Goal: Book appointment/travel/reservation

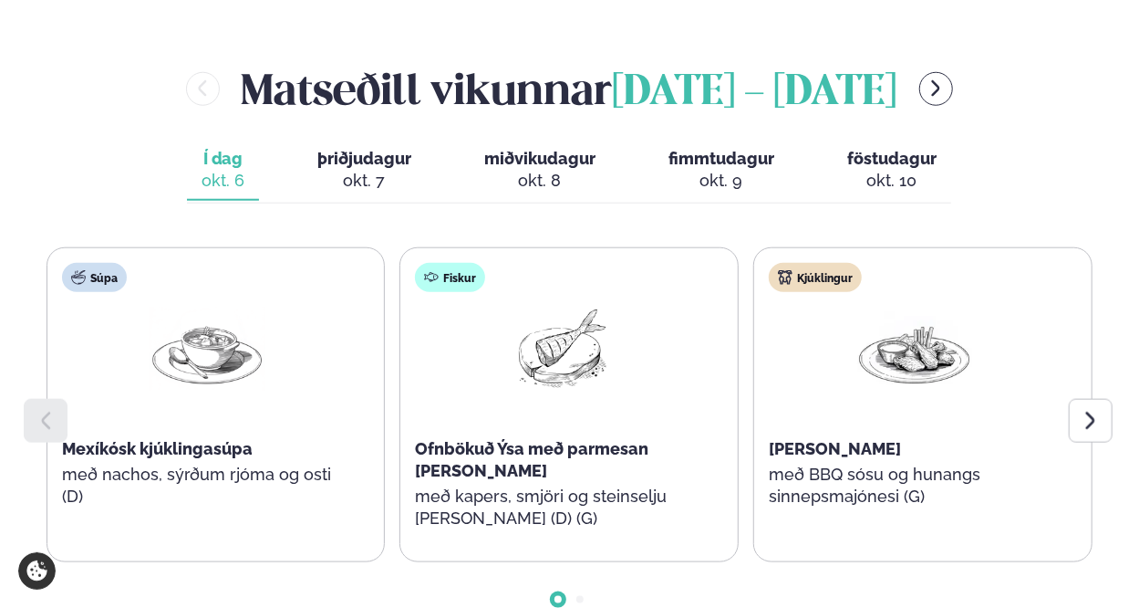
scroll to position [789, 0]
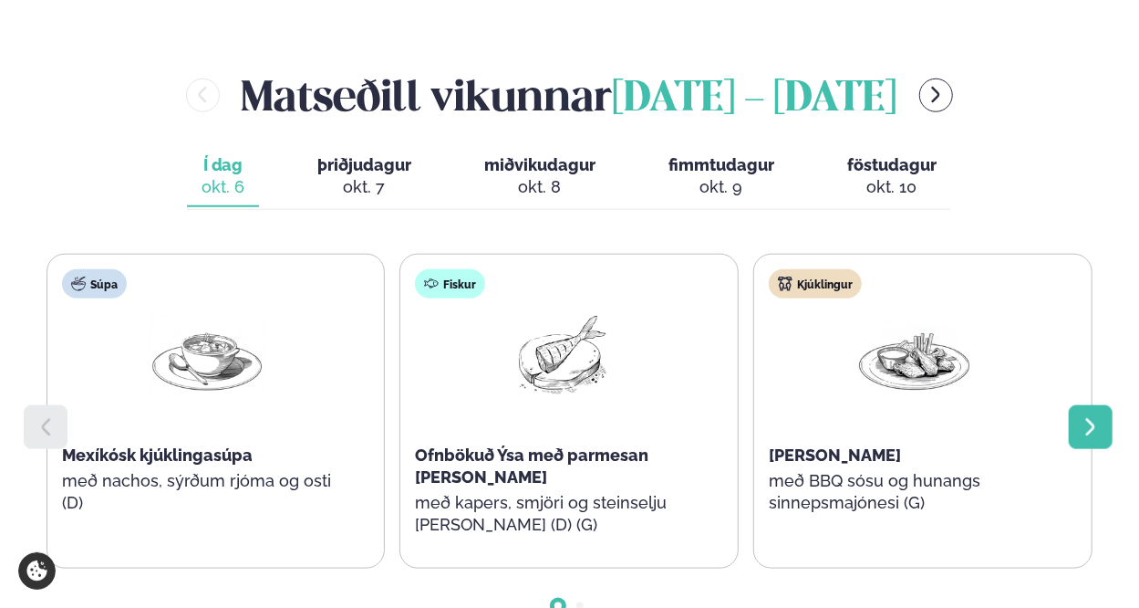
click at [1091, 416] on icon at bounding box center [1091, 427] width 22 height 22
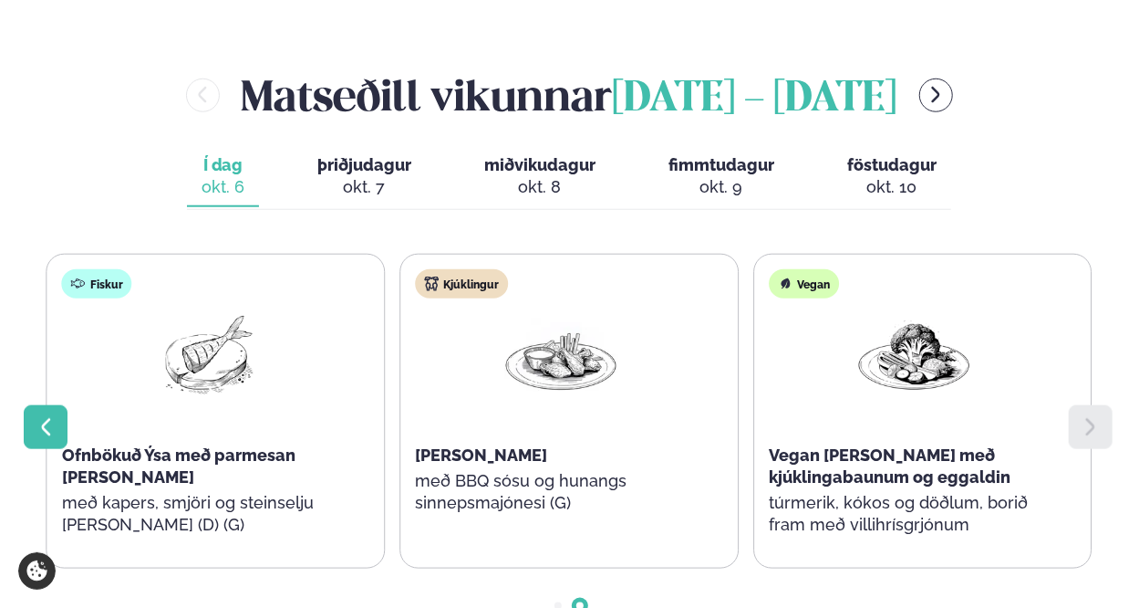
click at [36, 416] on icon at bounding box center [46, 427] width 22 height 22
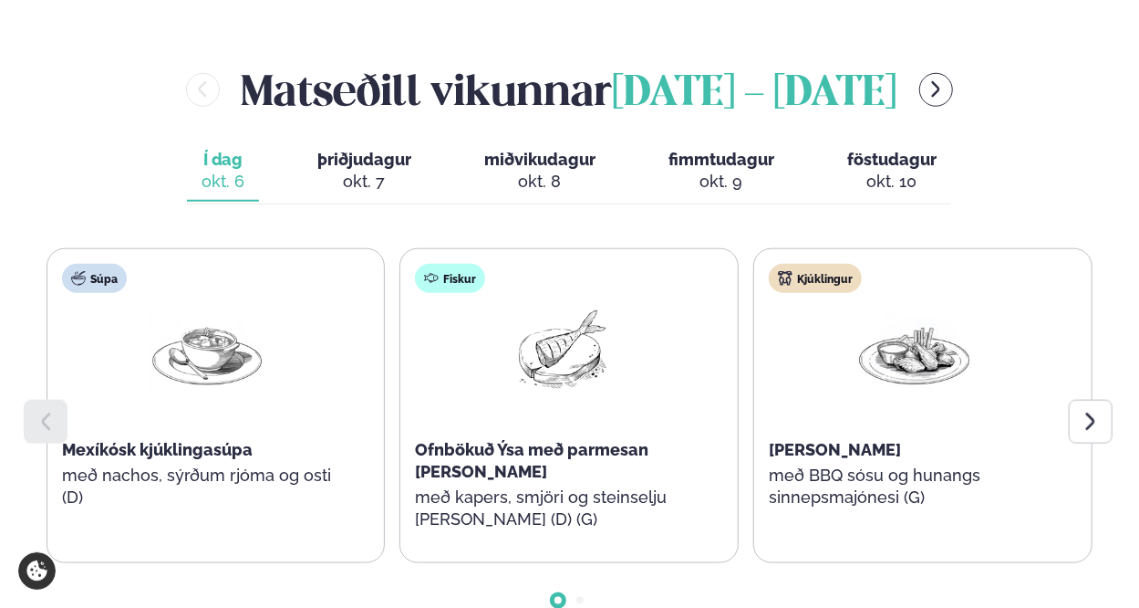
scroll to position [795, 0]
click at [357, 149] on span "þriðjudagur" at bounding box center [364, 158] width 94 height 19
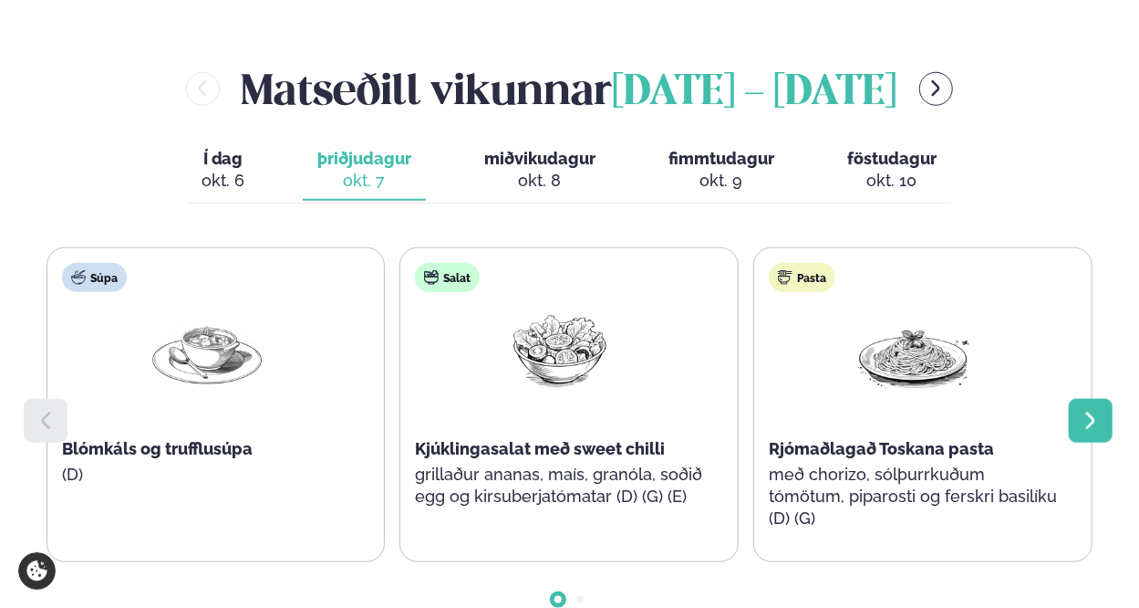
click at [1111, 399] on div at bounding box center [1091, 421] width 44 height 44
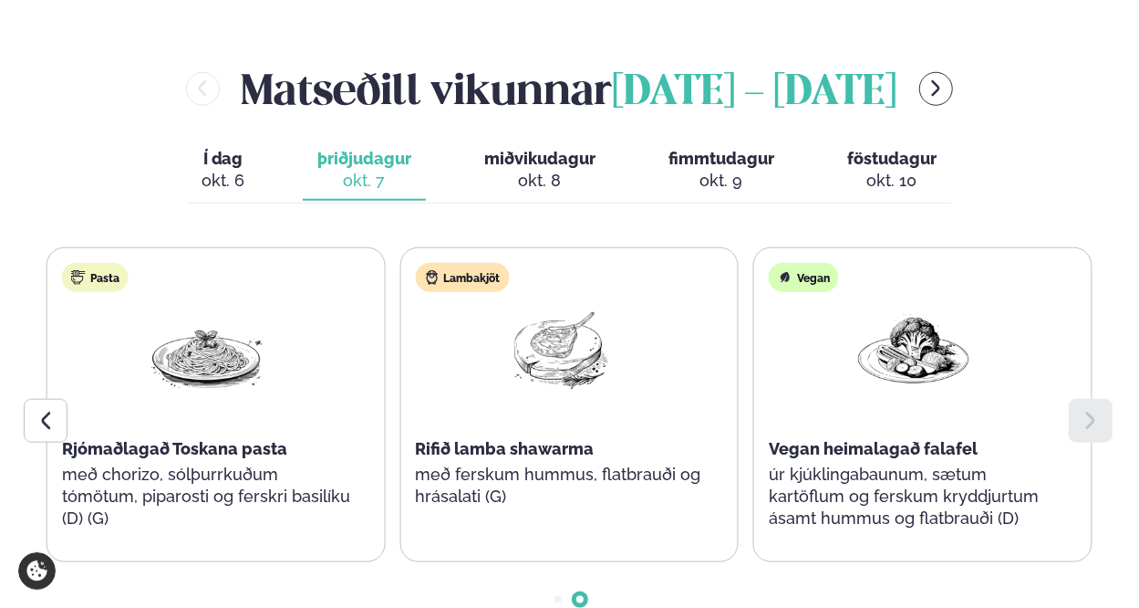
click at [532, 149] on span "miðvikudagur" at bounding box center [539, 158] width 111 height 19
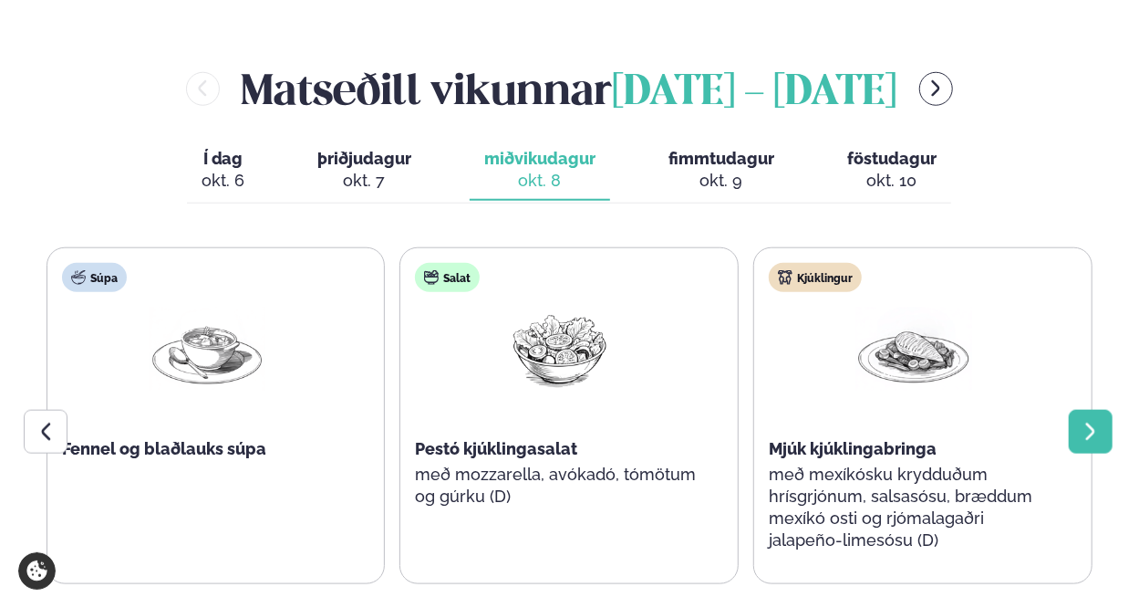
click at [1101, 421] on icon at bounding box center [1091, 432] width 22 height 22
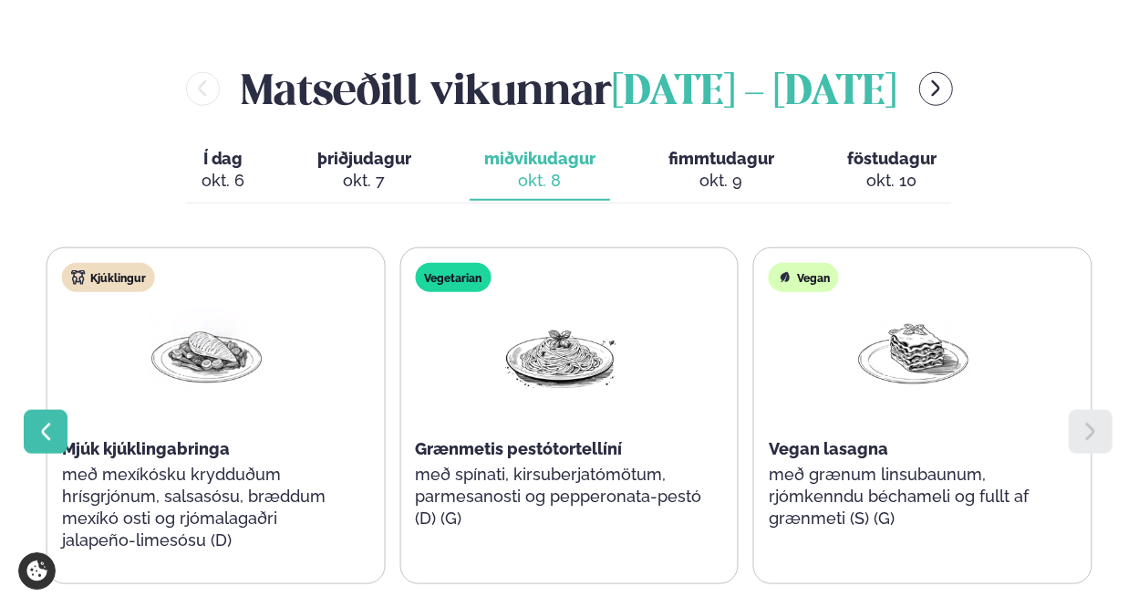
click at [35, 421] on icon at bounding box center [46, 432] width 22 height 22
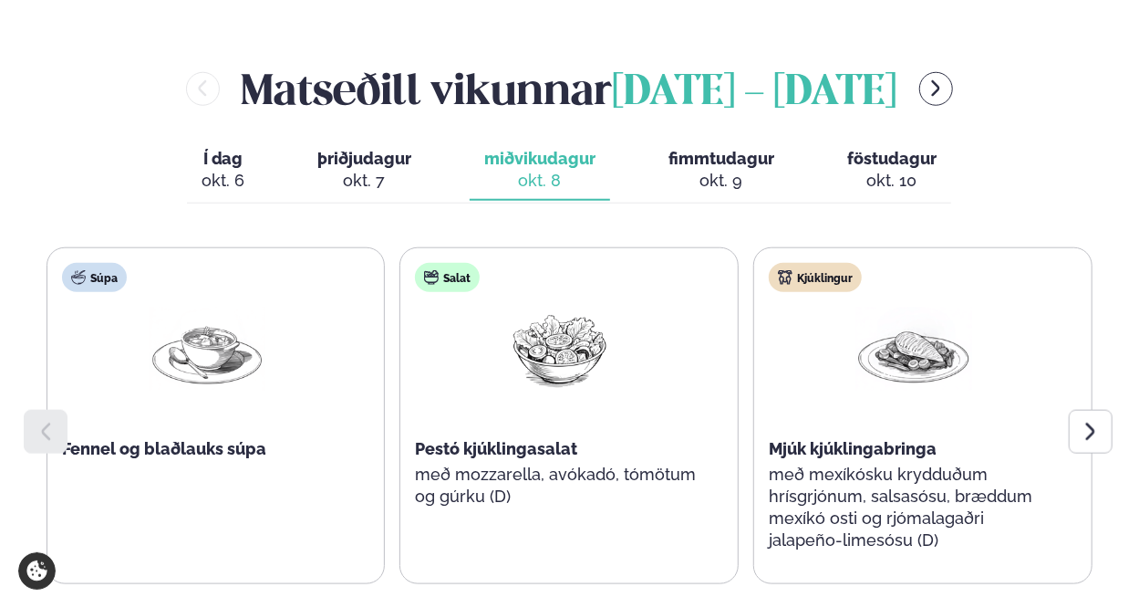
click at [717, 149] on span "fimmtudagur" at bounding box center [722, 158] width 106 height 19
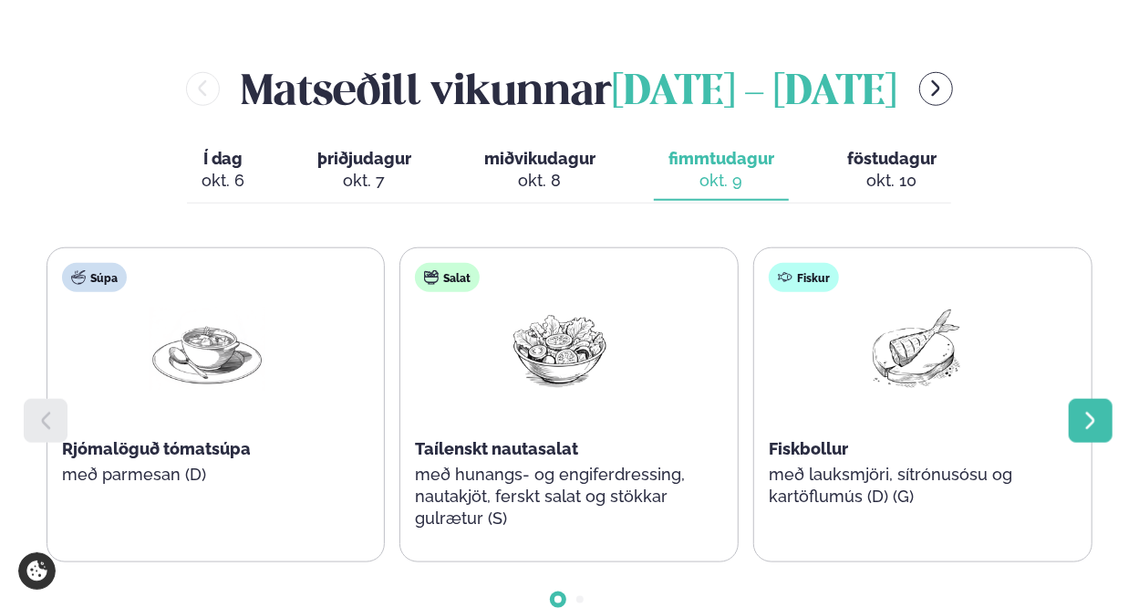
click at [1085, 410] on icon at bounding box center [1091, 421] width 22 height 22
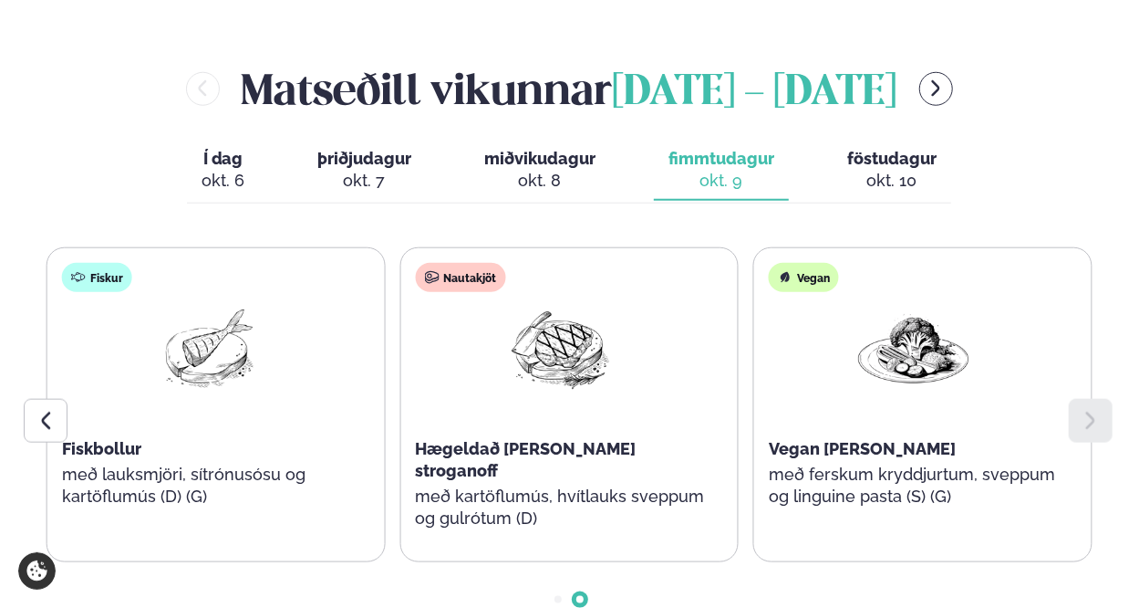
click at [230, 148] on span "Í dag" at bounding box center [223, 159] width 43 height 22
